Goal: Task Accomplishment & Management: Use online tool/utility

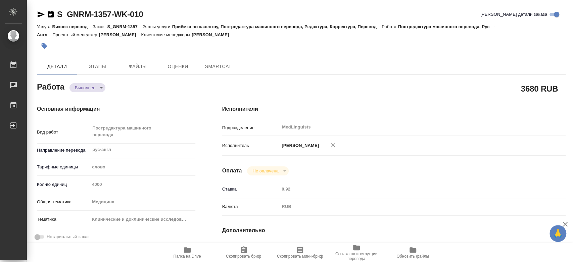
type textarea "x"
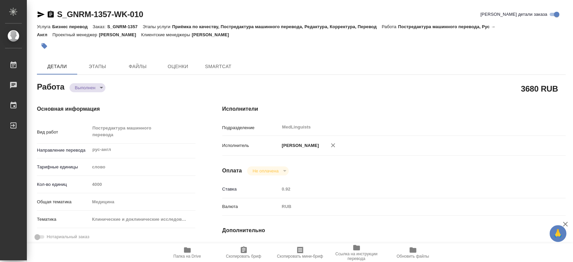
type textarea "x"
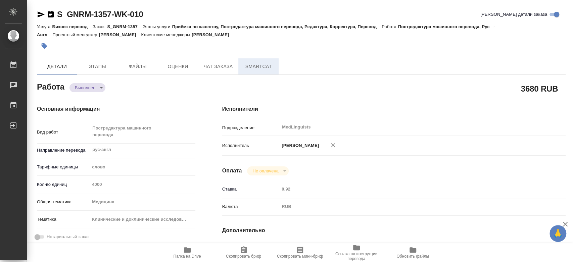
type textarea "x"
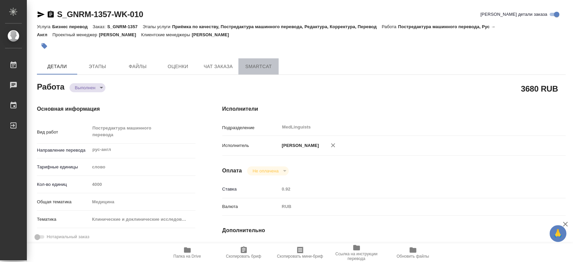
click at [260, 65] on span "SmartCat" at bounding box center [258, 66] width 32 height 8
type textarea "x"
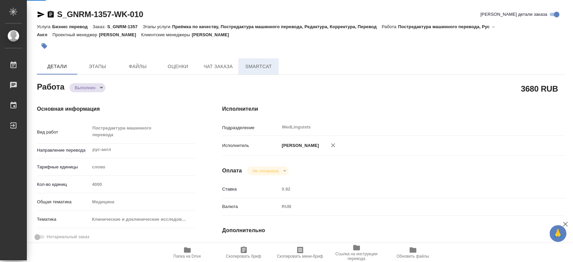
type textarea "x"
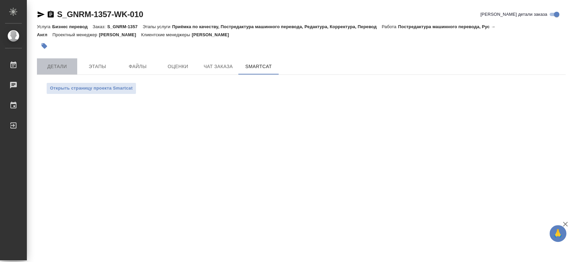
click at [53, 68] on span "Детали" at bounding box center [57, 66] width 32 height 8
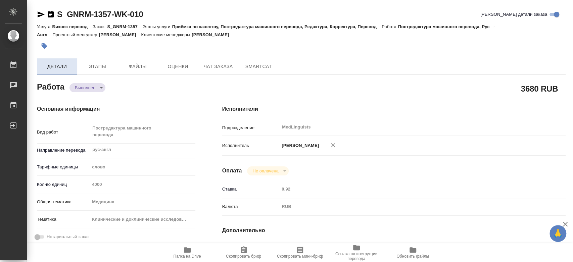
type textarea "x"
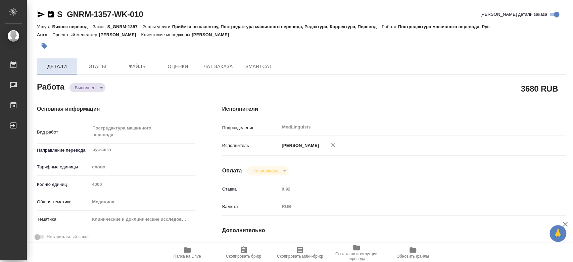
type textarea "x"
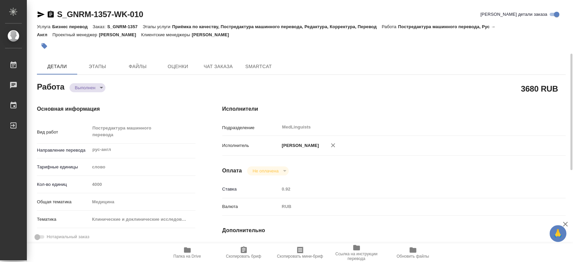
scroll to position [75, 0]
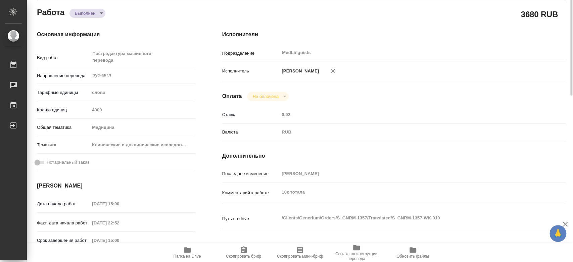
type textarea "x"
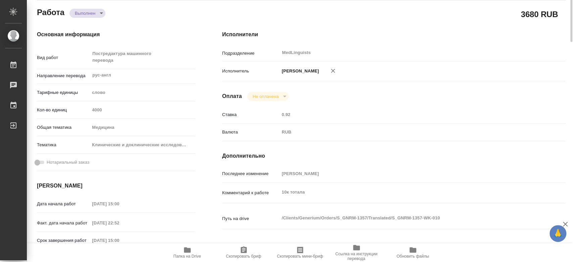
scroll to position [0, 0]
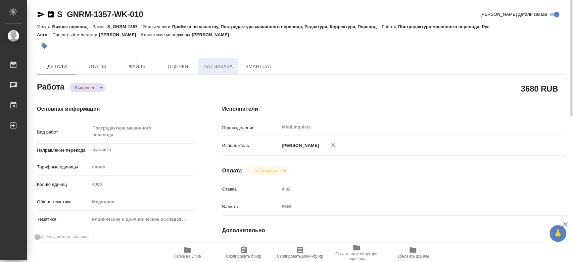
click at [211, 64] on span "Чат заказа" at bounding box center [218, 66] width 32 height 8
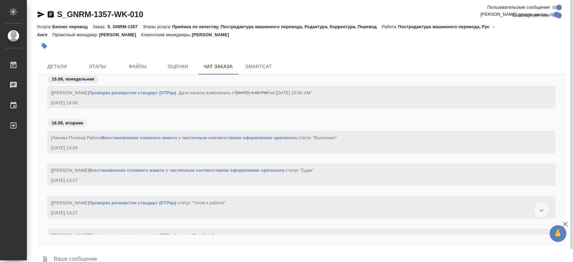
scroll to position [79402, 0]
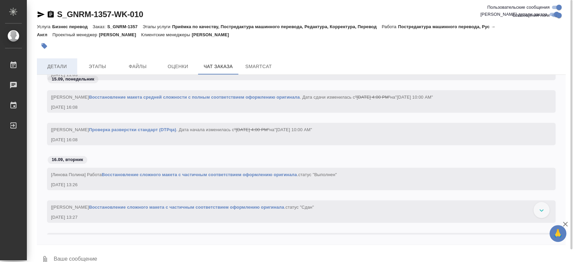
click at [42, 60] on button "Детали" at bounding box center [57, 66] width 40 height 16
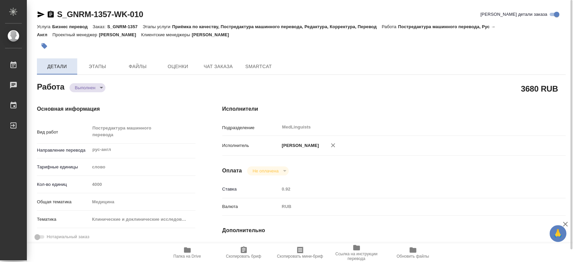
type textarea "x"
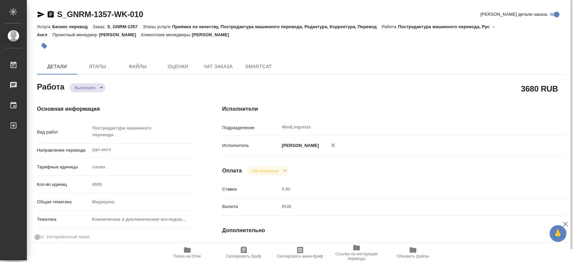
type textarea "x"
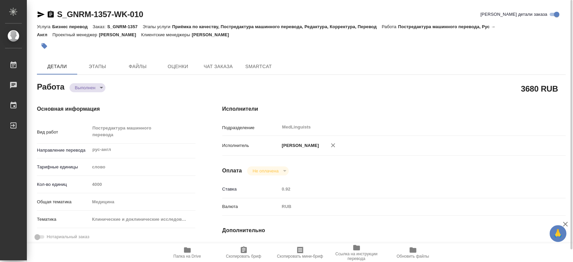
type textarea "x"
